Goal: Task Accomplishment & Management: Manage account settings

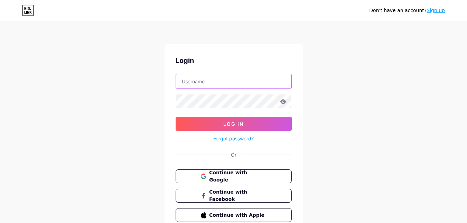
click at [212, 82] on input "text" at bounding box center [233, 81] width 115 height 14
paste input "joeleletricista"
type input "joeleletricista"
click at [281, 101] on icon at bounding box center [283, 101] width 6 height 4
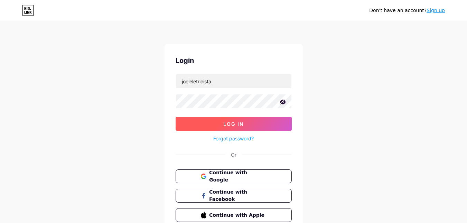
click at [239, 120] on button "Log In" at bounding box center [234, 124] width 116 height 14
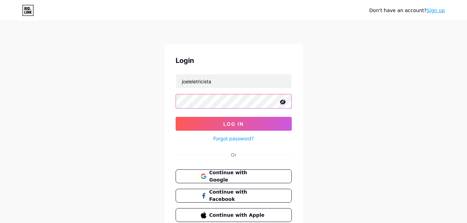
click at [176, 117] on button "Log In" at bounding box center [234, 124] width 116 height 14
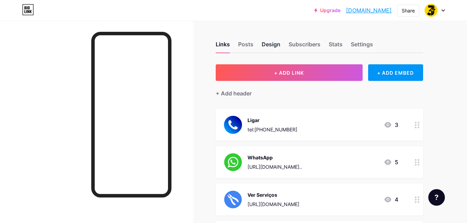
click at [267, 44] on div "Design" at bounding box center [271, 46] width 19 height 12
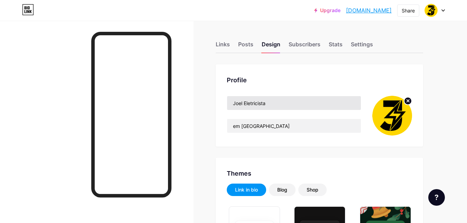
type input "#f5f5f5"
type input "#fed600"
type input "#000000"
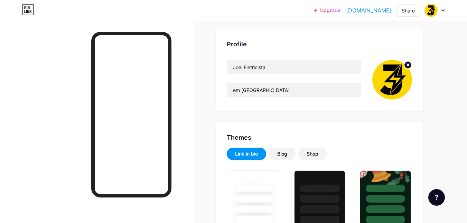
scroll to position [138, 0]
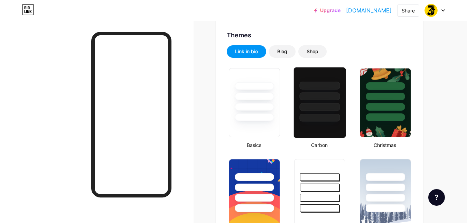
click at [318, 109] on div at bounding box center [320, 107] width 40 height 8
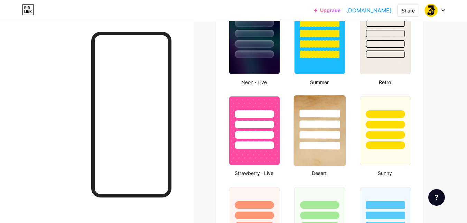
scroll to position [484, 0]
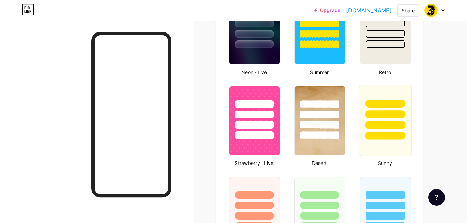
click at [375, 127] on div at bounding box center [385, 125] width 40 height 8
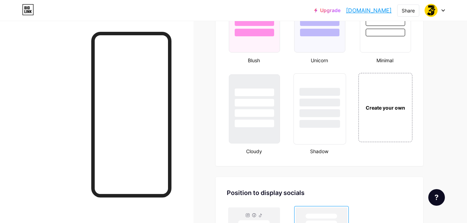
scroll to position [780, 0]
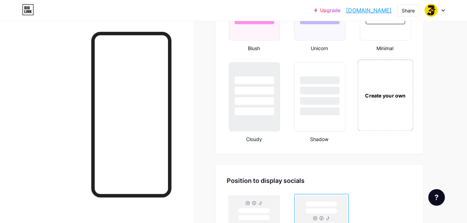
click at [381, 90] on div "Create your own" at bounding box center [385, 94] width 56 height 71
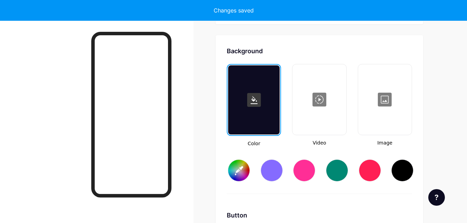
scroll to position [918, 0]
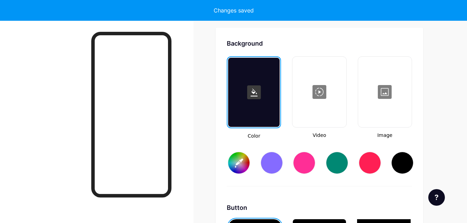
type input "#ffffff"
type input "#000000"
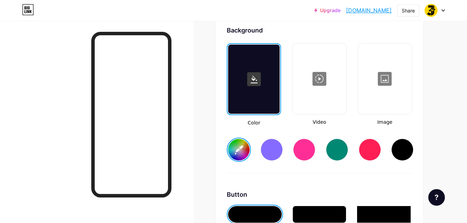
scroll to position [952, 0]
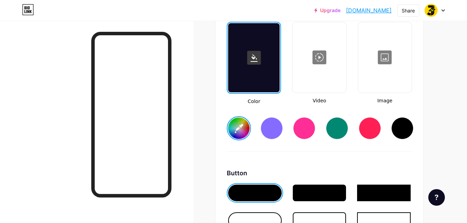
click at [386, 65] on div at bounding box center [385, 57] width 52 height 69
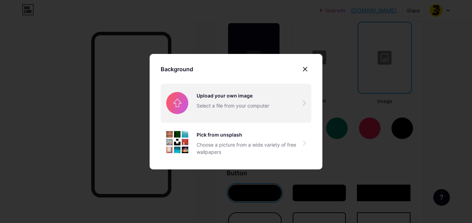
click at [235, 101] on input "file" at bounding box center [236, 103] width 151 height 39
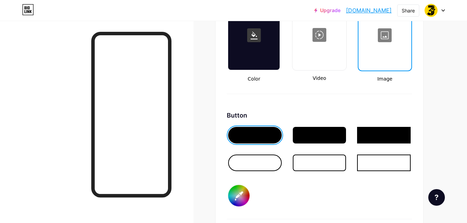
scroll to position [987, 0]
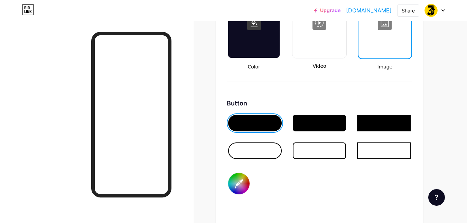
click at [378, 40] on div at bounding box center [384, 23] width 51 height 69
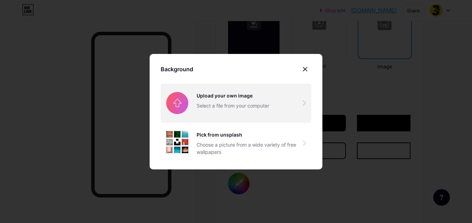
click at [204, 104] on input "file" at bounding box center [236, 103] width 151 height 39
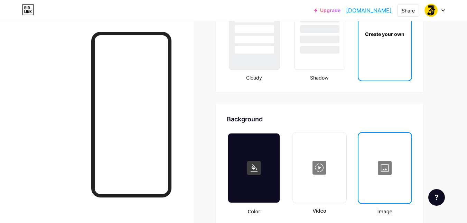
scroll to position [911, 0]
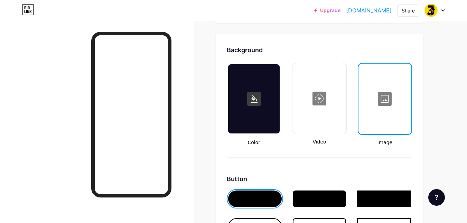
click at [376, 101] on div at bounding box center [384, 98] width 51 height 69
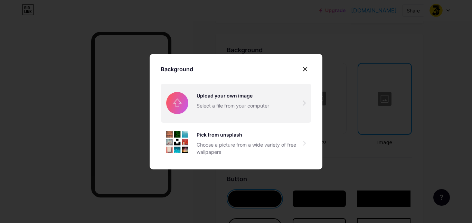
click at [214, 100] on input "file" at bounding box center [236, 103] width 151 height 39
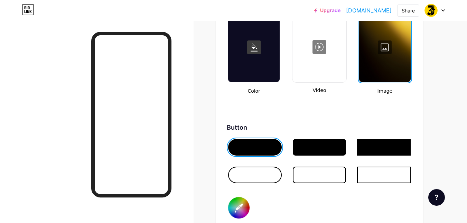
scroll to position [1049, 0]
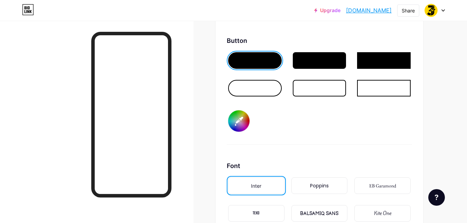
click at [239, 121] on input "#000000" at bounding box center [238, 120] width 21 height 21
type input "#fed600"
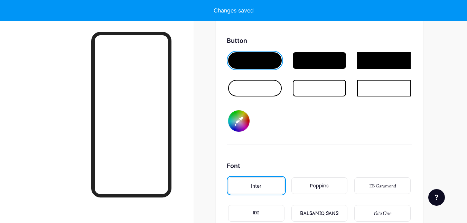
click at [221, 138] on div "Background Color Video Image Button #fed600 Font Inter Poppins EB Garamond TEKO…" at bounding box center [319, 94] width 207 height 396
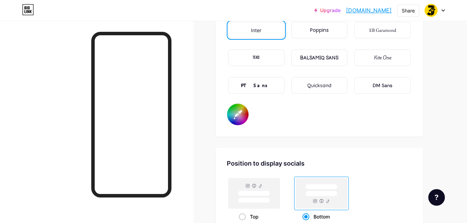
scroll to position [1187, 0]
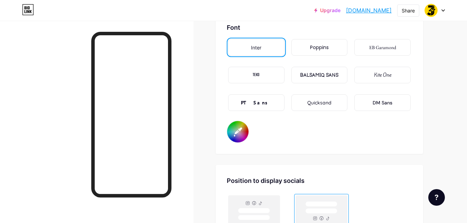
click at [309, 49] on div "Poppins" at bounding box center [319, 47] width 56 height 17
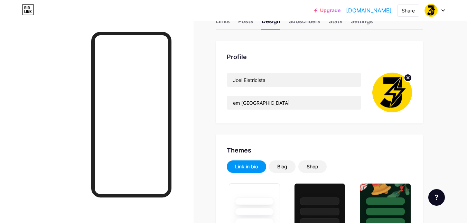
scroll to position [0, 0]
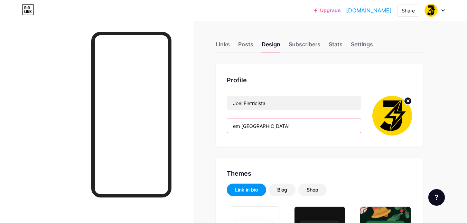
click at [291, 128] on input "em [GEOGRAPHIC_DATA]" at bounding box center [294, 126] width 134 height 14
click at [297, 127] on input "em [GEOGRAPHIC_DATA]" at bounding box center [294, 126] width 134 height 14
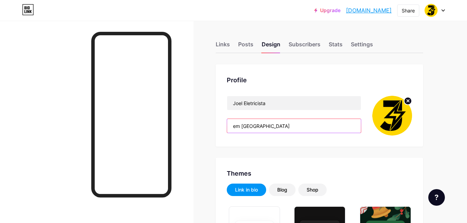
click at [298, 125] on input "em [GEOGRAPHIC_DATA]" at bounding box center [294, 126] width 134 height 14
click at [234, 125] on input "em [GEOGRAPHIC_DATA]" at bounding box center [294, 126] width 134 height 14
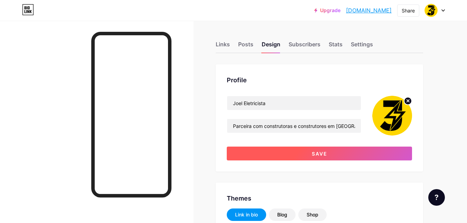
click at [327, 153] on span "Save" at bounding box center [320, 154] width 16 height 6
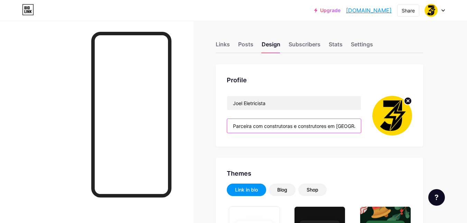
scroll to position [0, 10]
drag, startPoint x: 344, startPoint y: 128, endPoint x: 463, endPoint y: 128, distance: 118.9
click at [359, 126] on input "Parceira com construtoras e construtores em [GEOGRAPHIC_DATA]" at bounding box center [294, 126] width 134 height 14
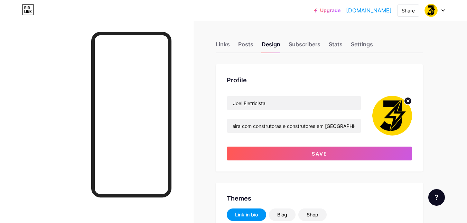
click at [330, 146] on div "[PERSON_NAME] Eletricista Parceira com construtoras e construtores em [GEOGRAPH…" at bounding box center [319, 128] width 185 height 65
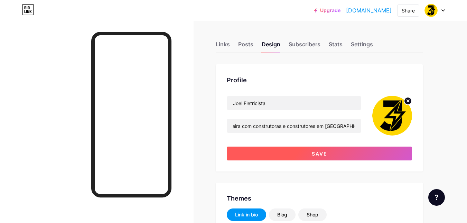
scroll to position [0, 0]
click at [301, 150] on button "Save" at bounding box center [319, 154] width 185 height 14
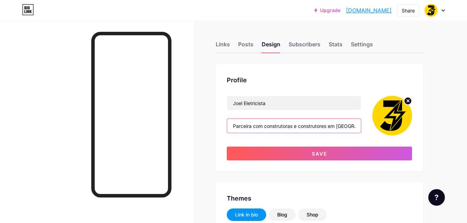
scroll to position [0, 11]
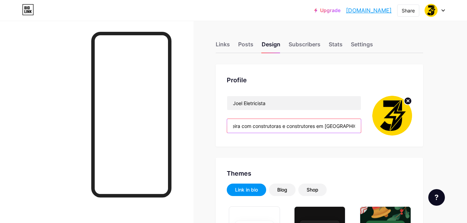
drag, startPoint x: 332, startPoint y: 127, endPoint x: 463, endPoint y: 126, distance: 131.0
click at [354, 126] on input "Parceira com construtoras e construtores em [GEOGRAPHIC_DATA]." at bounding box center [294, 126] width 134 height 14
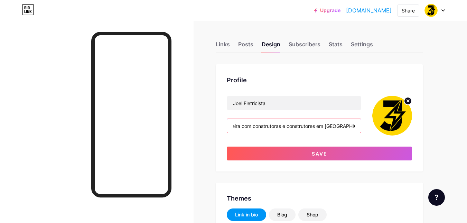
scroll to position [0, 10]
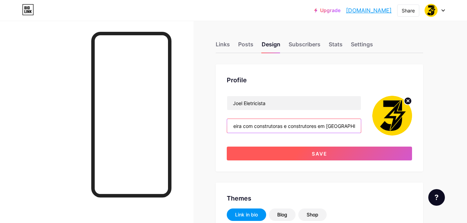
type input "Parceira com construtoras e construtores em [GEOGRAPHIC_DATA]"
click at [325, 156] on span "Save" at bounding box center [320, 154] width 16 height 6
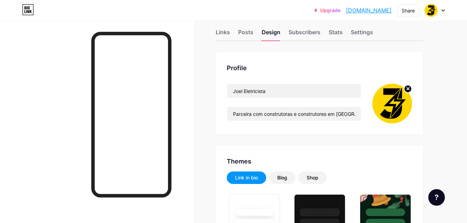
scroll to position [0, 0]
